Goal: Task Accomplishment & Management: Check status

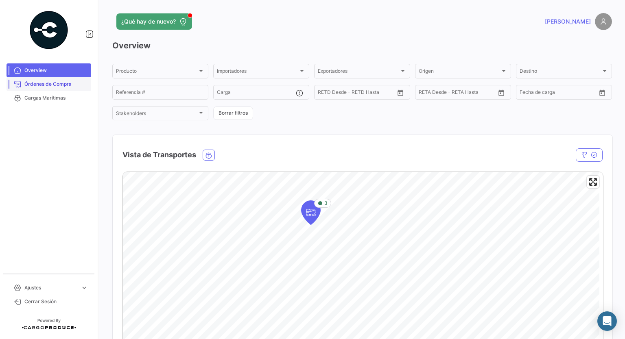
click at [46, 87] on span "Órdenes de Compra" at bounding box center [55, 84] width 63 height 7
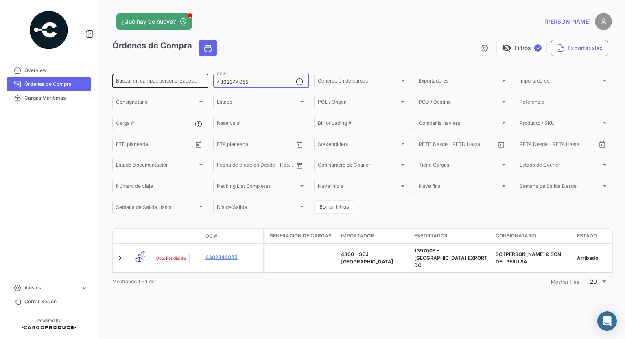
drag, startPoint x: 245, startPoint y: 82, endPoint x: 199, endPoint y: 85, distance: 46.1
click at [0, 0] on div "Buscar en [PERSON_NAME] personalizados... 4302344055 OC # Generación [PERSON_NA…" at bounding box center [0, 0] width 0 height 0
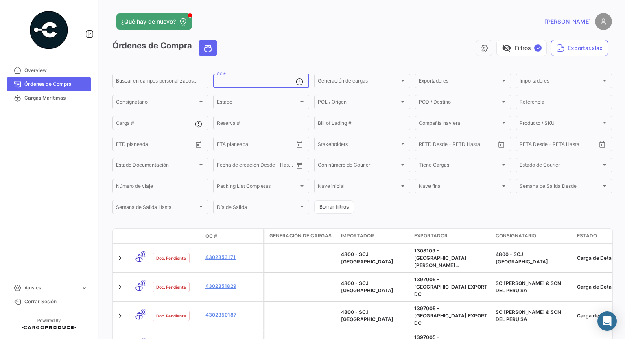
paste input "4302345711"
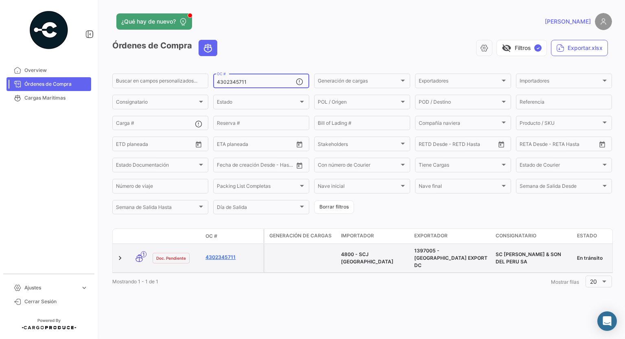
type input "4302345711"
click at [226, 256] on link "4302345711" at bounding box center [233, 257] width 55 height 7
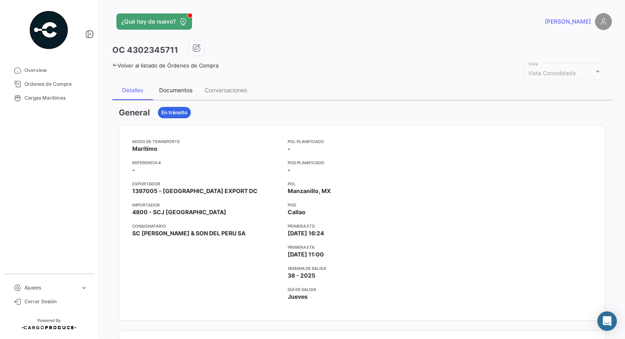
click at [186, 90] on div "Documentos" at bounding box center [175, 90] width 33 height 7
